Goal: Find specific page/section: Find specific page/section

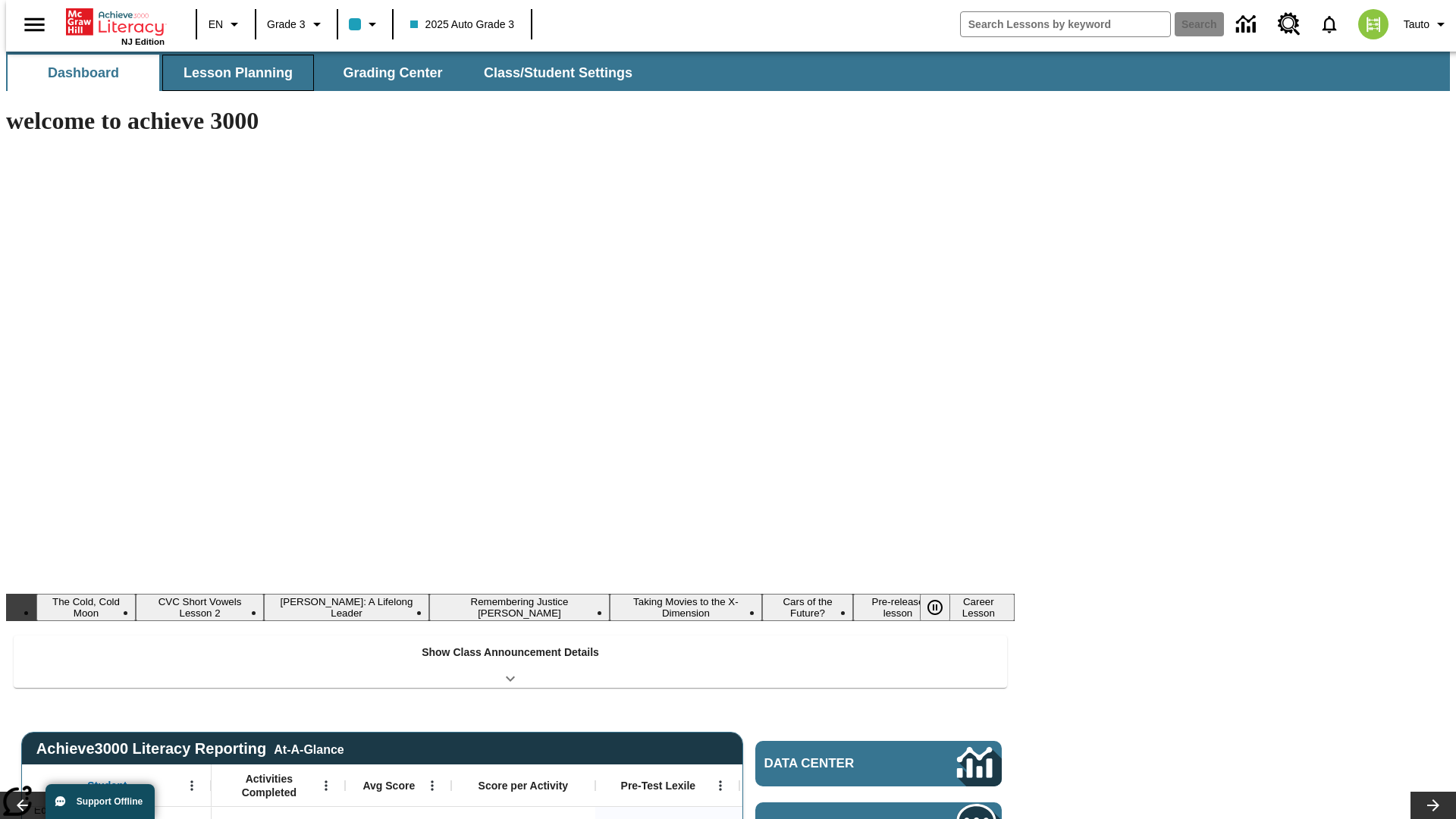
click at [232, 73] on button "Lesson Planning" at bounding box center [237, 72] width 152 height 36
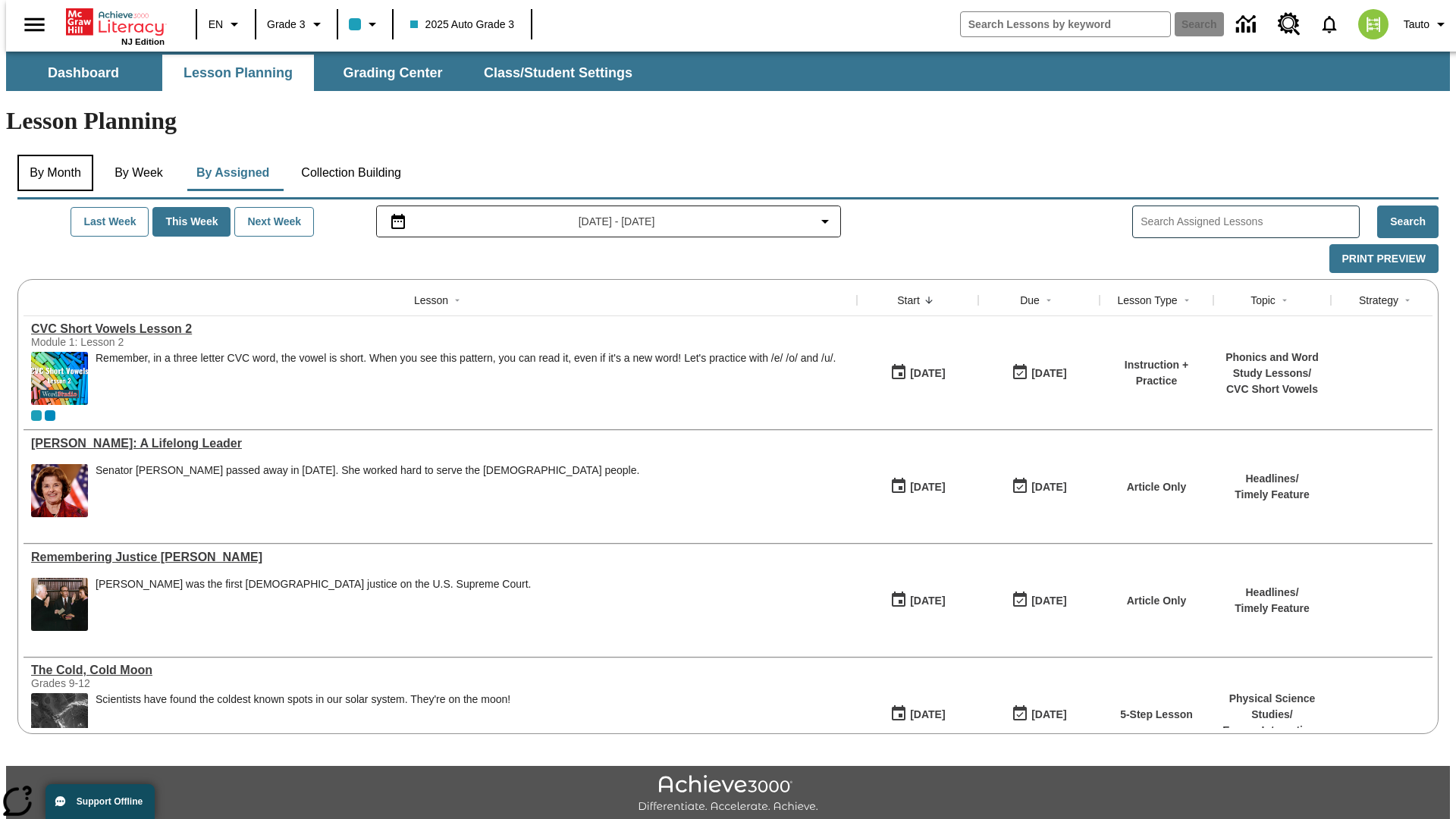
click at [51, 155] on button "By Month" at bounding box center [55, 172] width 76 height 36
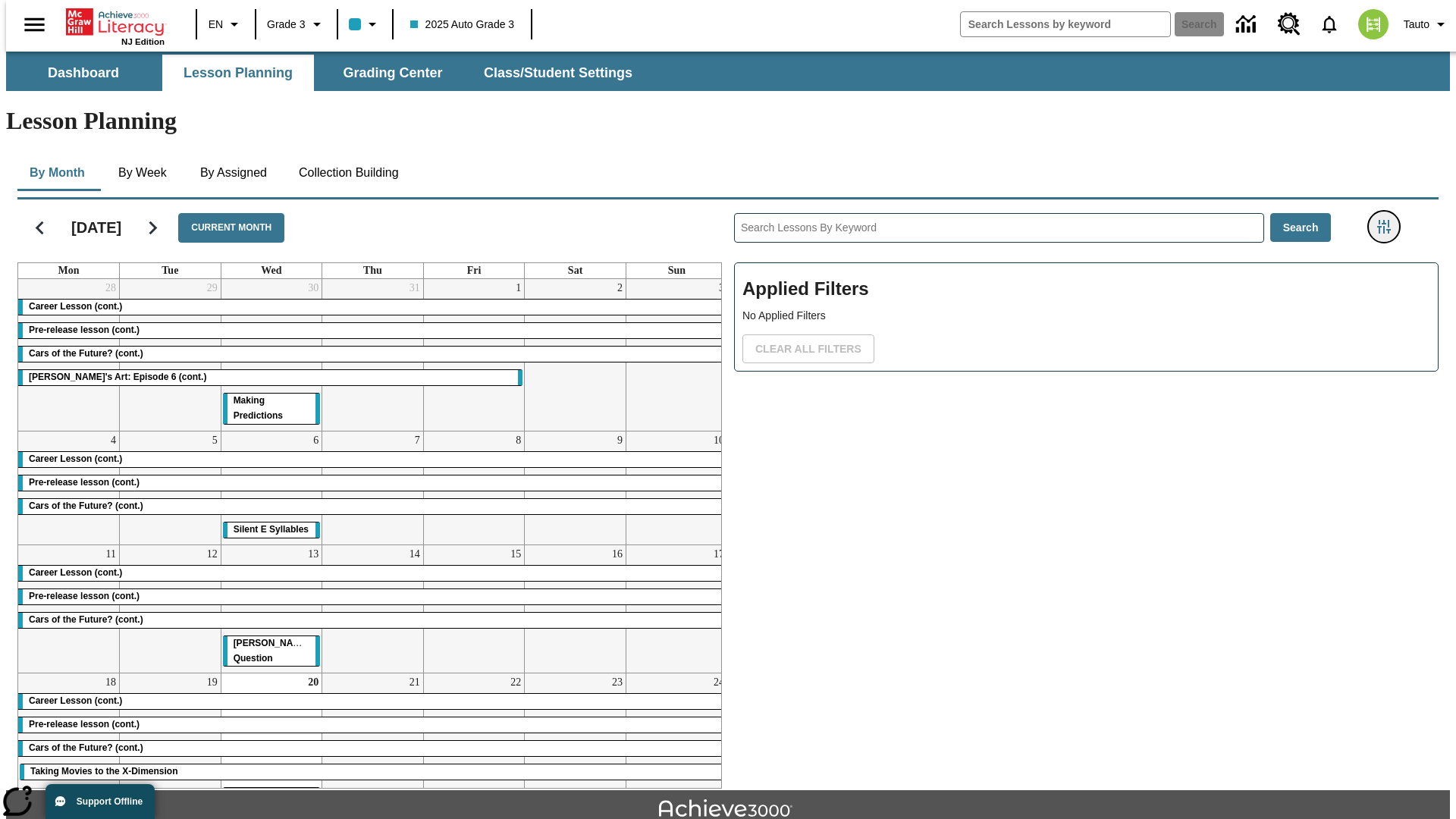
click at [1389, 220] on icon "Filters Side menu" at bounding box center [1384, 226] width 14 height 14
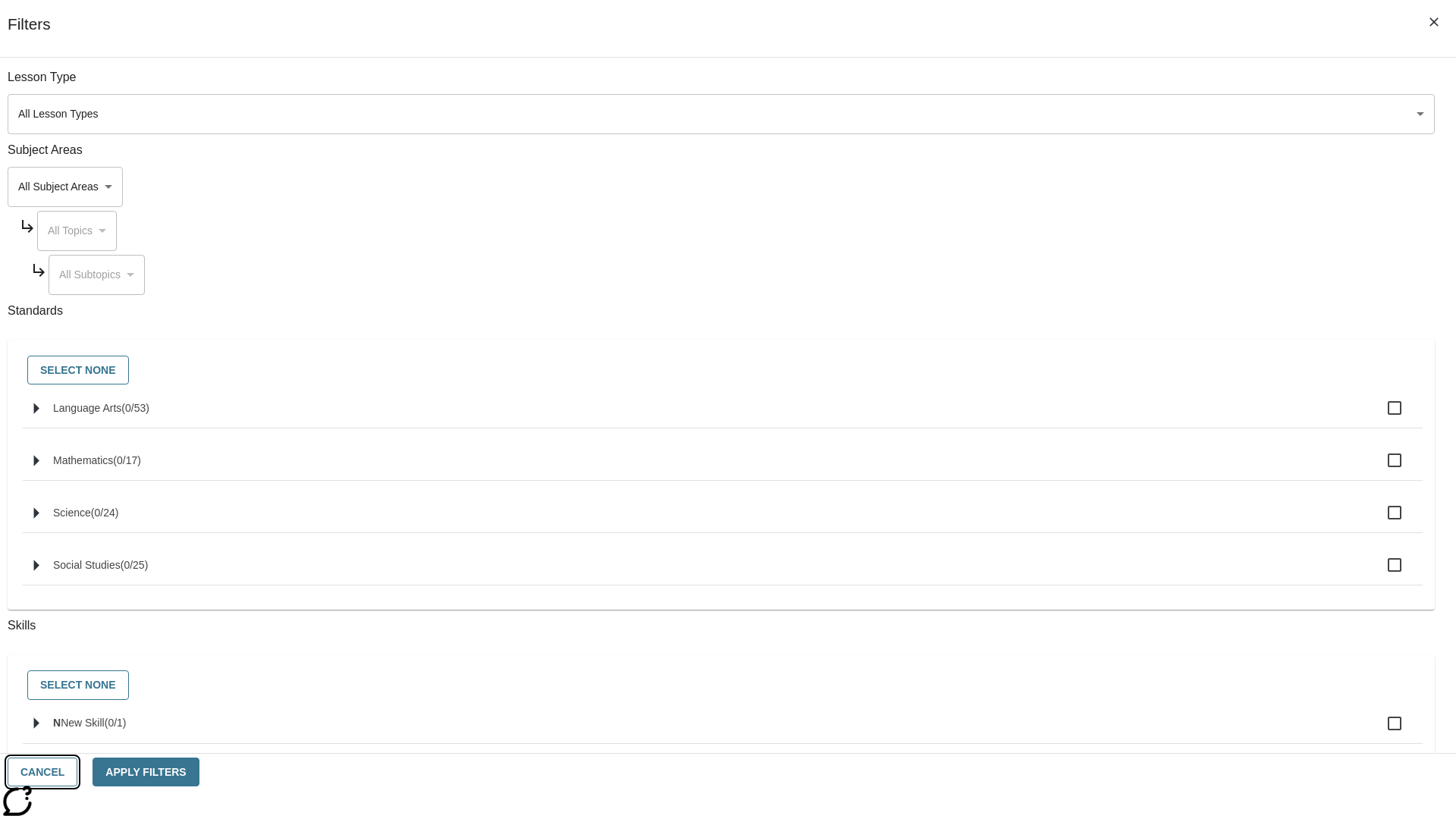
click at [77, 772] on button "Cancel" at bounding box center [42, 772] width 70 height 30
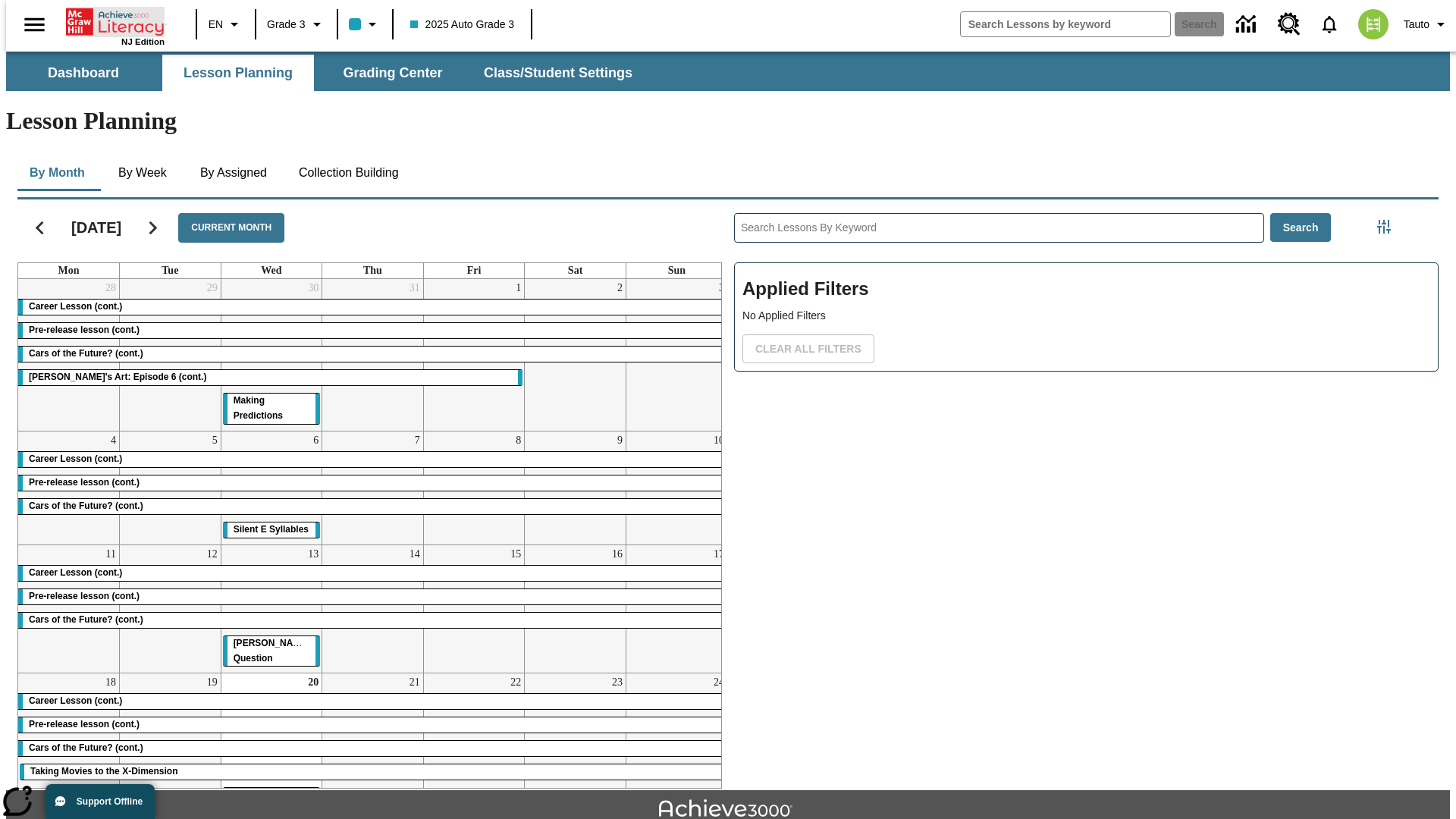
click at [109, 21] on icon "Home" at bounding box center [116, 22] width 101 height 30
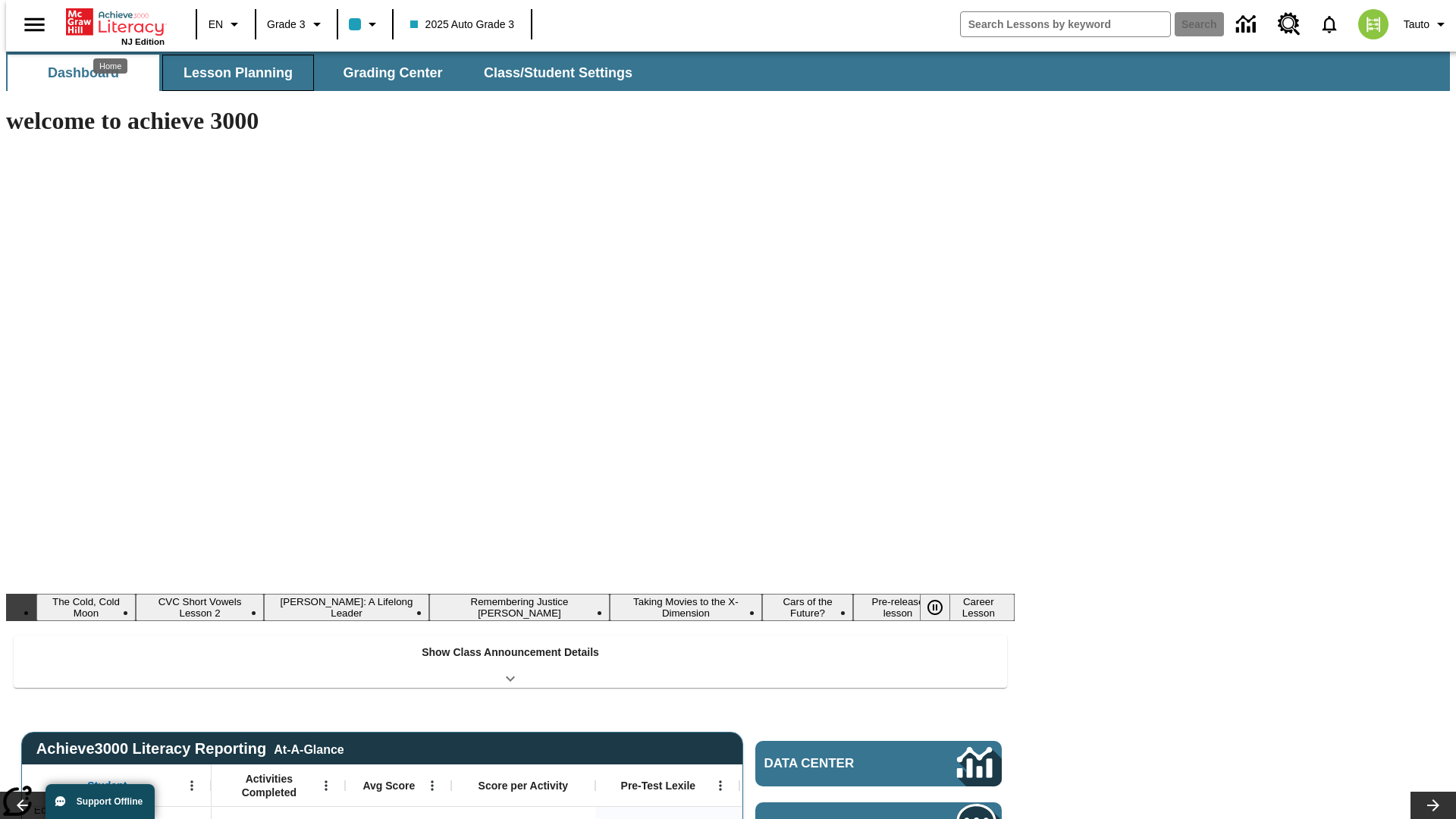
click at [232, 73] on button "Lesson Planning" at bounding box center [237, 72] width 152 height 36
